Goal: Task Accomplishment & Management: Use online tool/utility

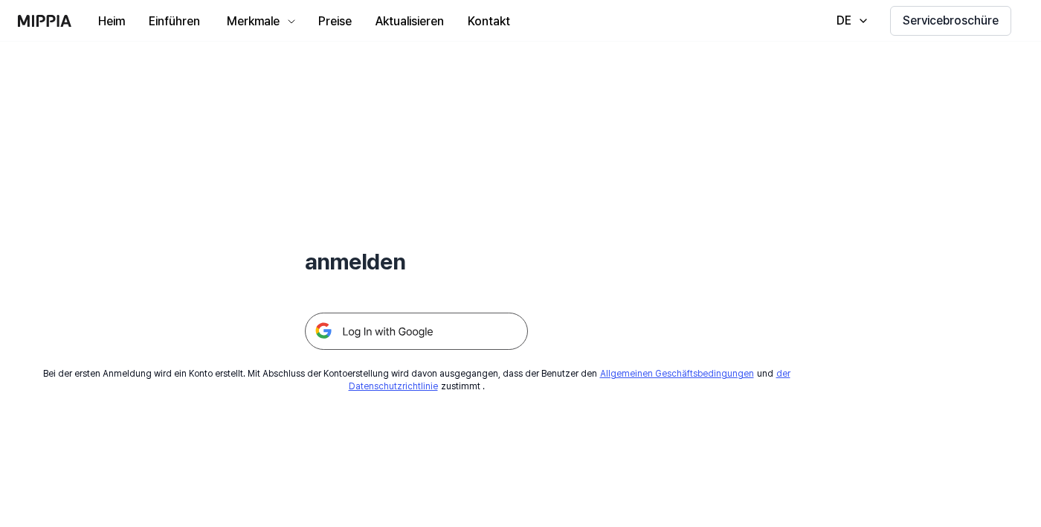
scroll to position [12, 0]
click at [409, 343] on img at bounding box center [416, 329] width 223 height 37
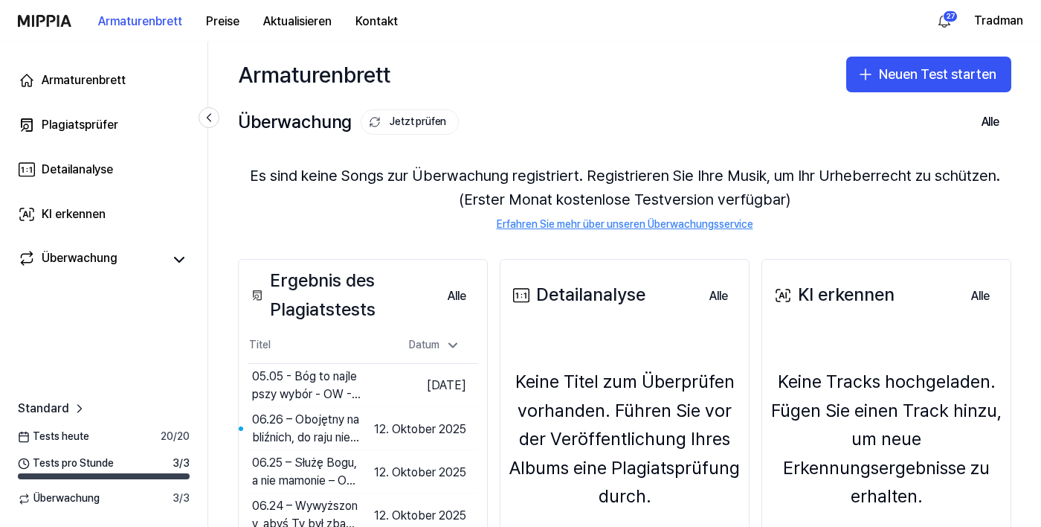
scroll to position [17, 0]
click at [124, 138] on link "Plagiatsprüfer" at bounding box center [104, 125] width 190 height 36
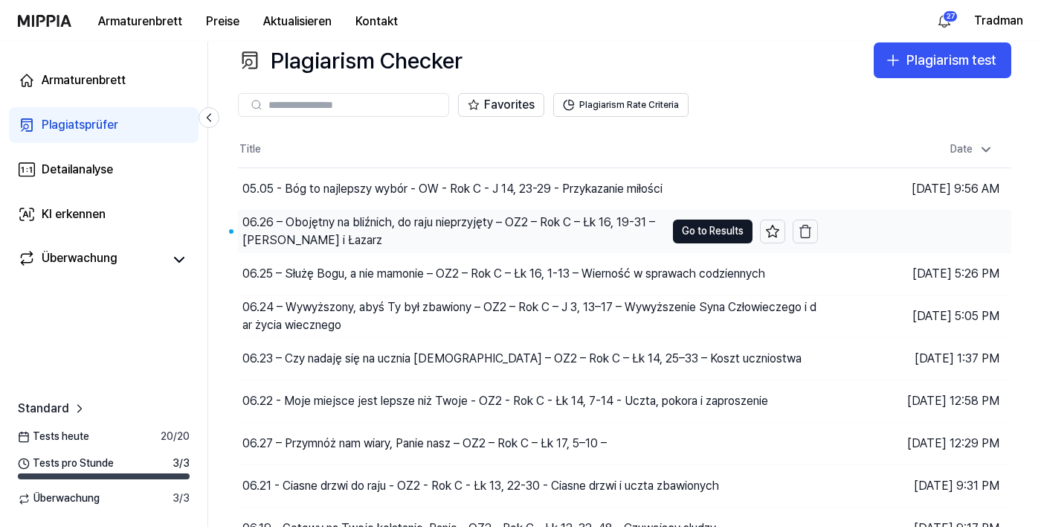
click at [446, 215] on div "06.26 – Obojętny na bliźnich, do raju nieprzyjęty – OZ2 – Rok C – Łk 16, 19-31 …" at bounding box center [453, 231] width 423 height 36
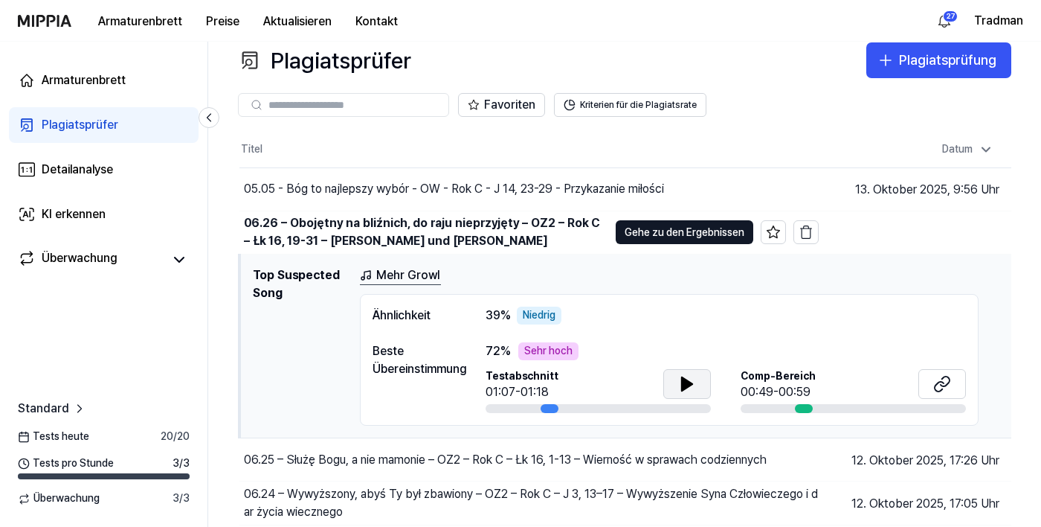
click at [697, 385] on button at bounding box center [687, 384] width 48 height 30
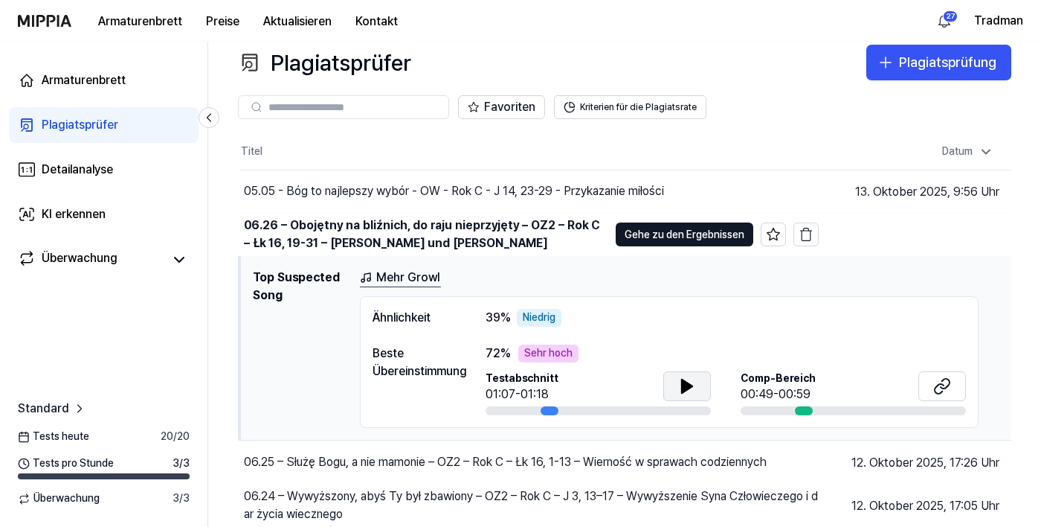
scroll to position [14, 0]
click at [959, 391] on button at bounding box center [943, 387] width 48 height 30
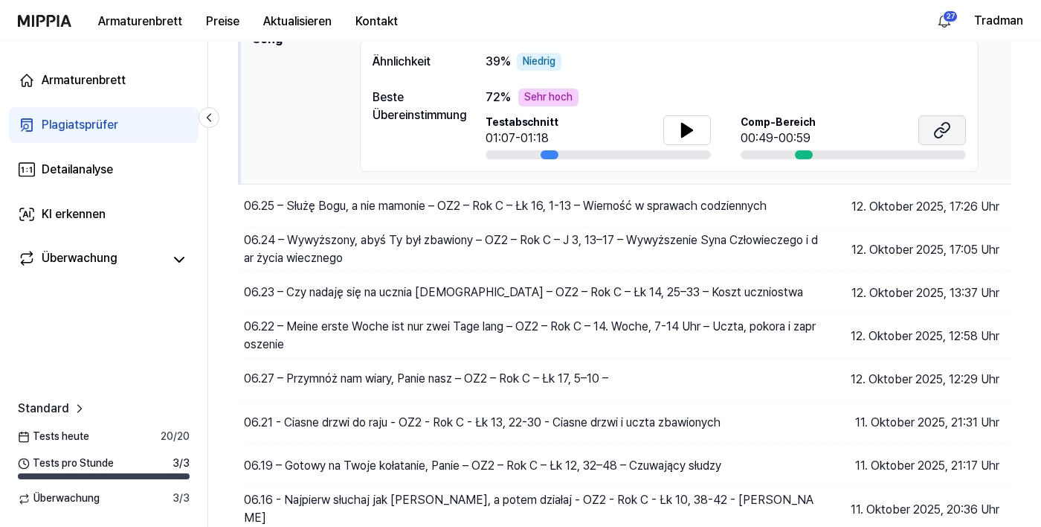
scroll to position [322, 0]
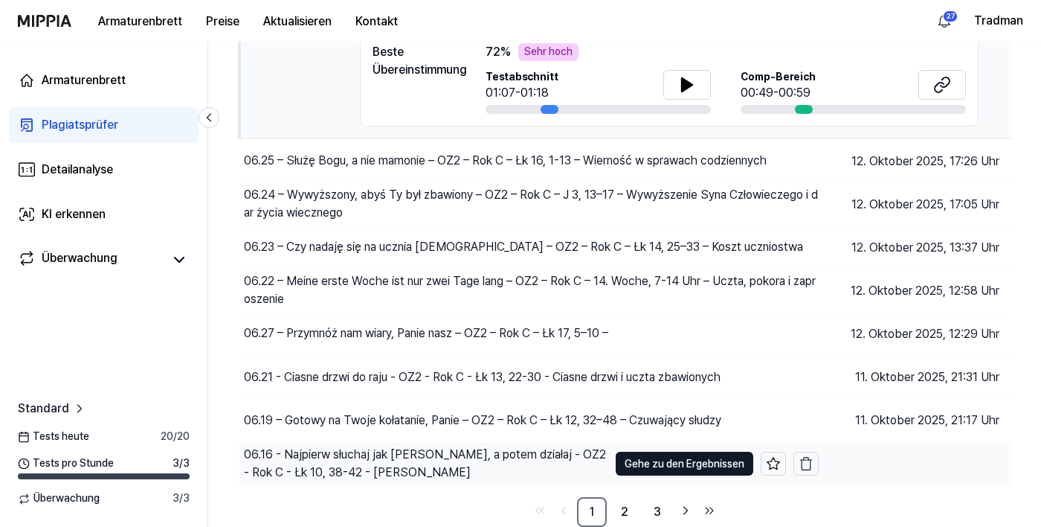
click at [421, 474] on div "06.16 - Najpierw słuchaj jak [PERSON_NAME], a potem działaj - OZ2 - Rok C - Łk …" at bounding box center [426, 464] width 364 height 36
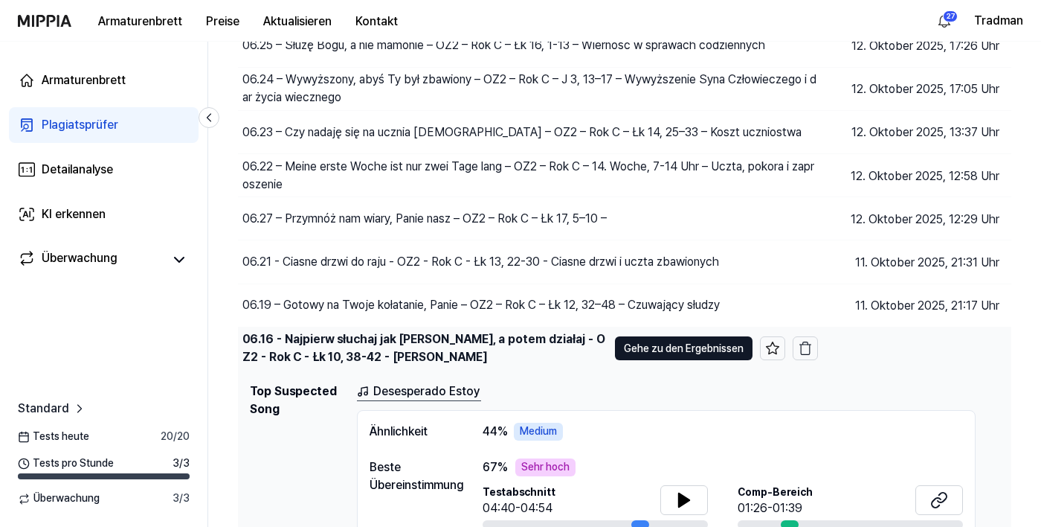
scroll to position [251, 0]
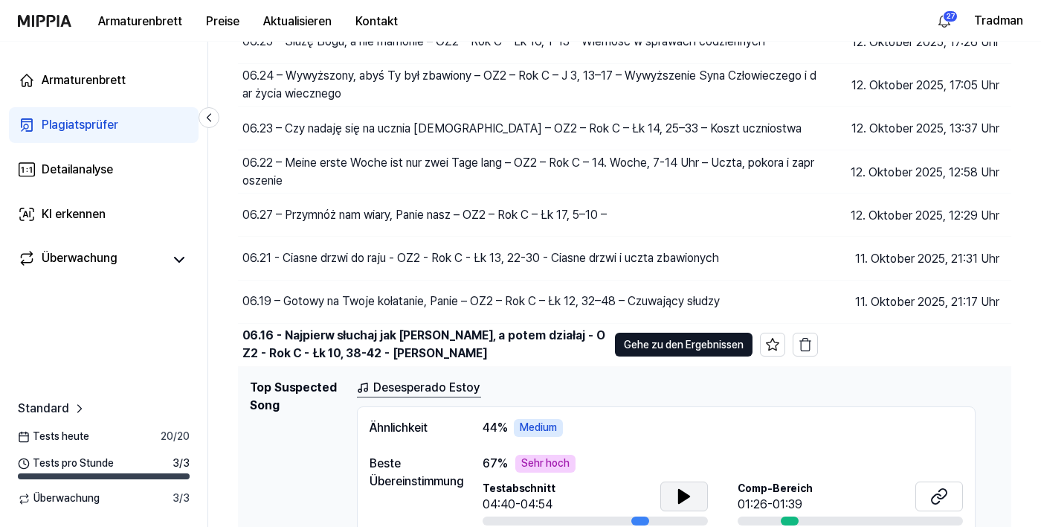
click at [681, 511] on button at bounding box center [684, 496] width 48 height 30
click at [930, 498] on icon at bounding box center [939, 496] width 18 height 18
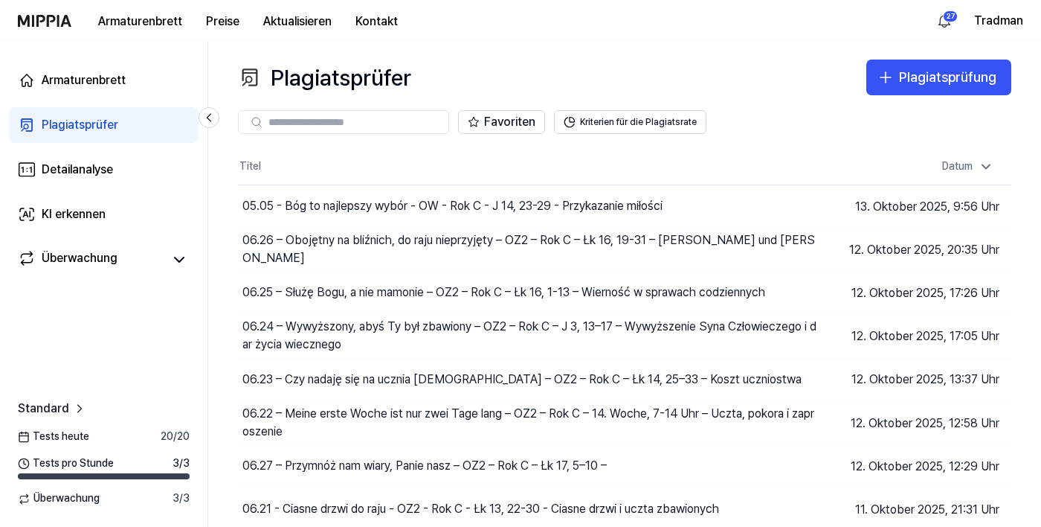
scroll to position [5, 0]
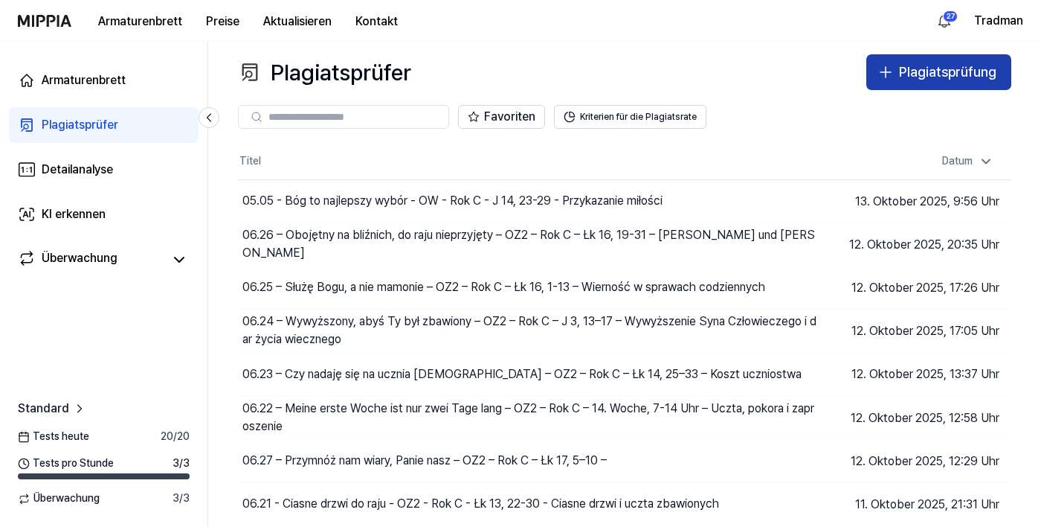
click at [936, 71] on font "Plagiatsprüfung" at bounding box center [947, 72] width 97 height 16
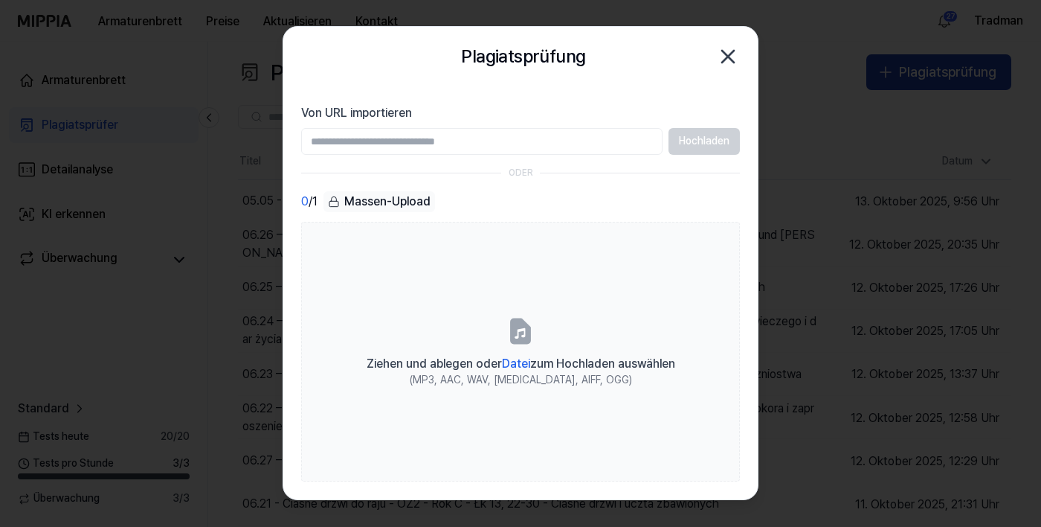
type input "**********"
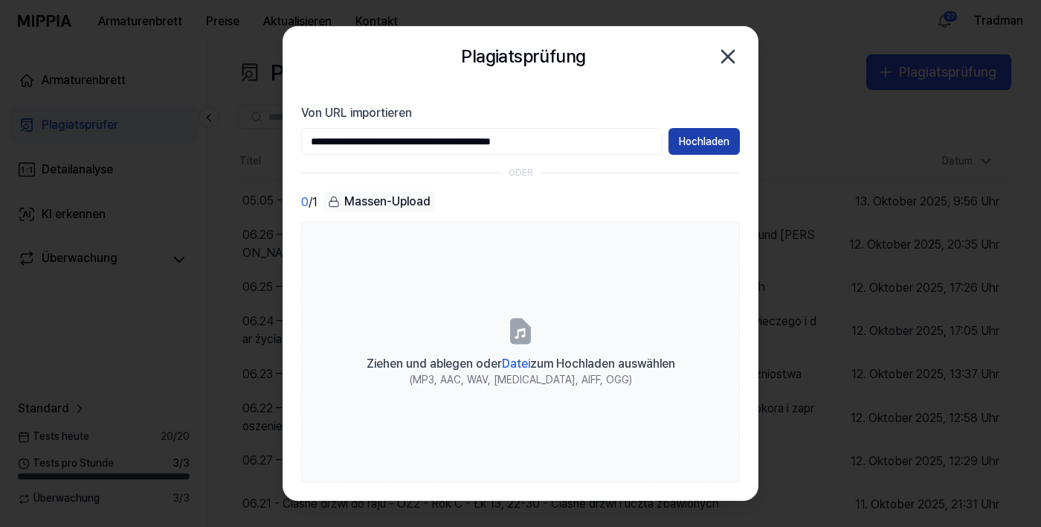
click at [712, 144] on font "Hochladen" at bounding box center [704, 141] width 51 height 12
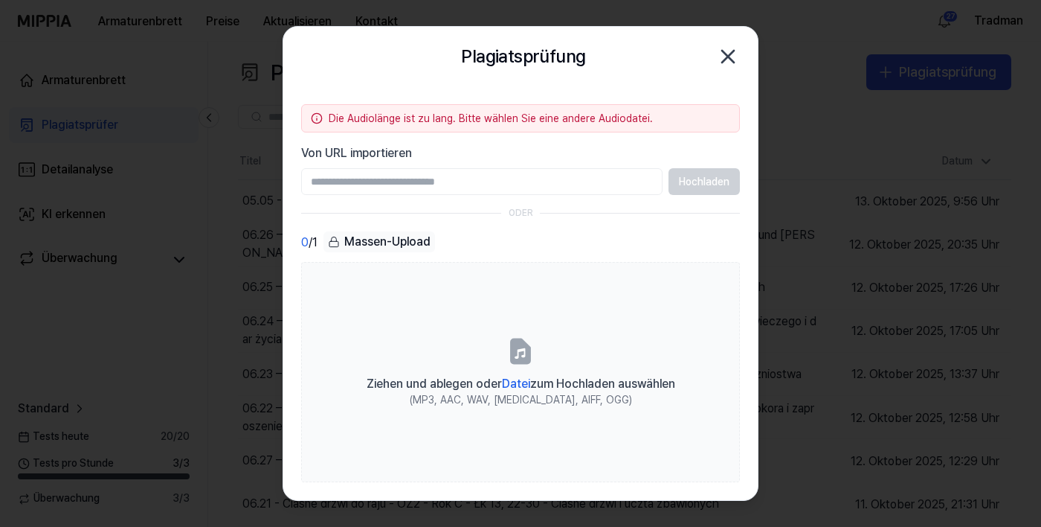
click at [736, 66] on icon "button" at bounding box center [728, 57] width 24 height 24
